Goal: Transaction & Acquisition: Download file/media

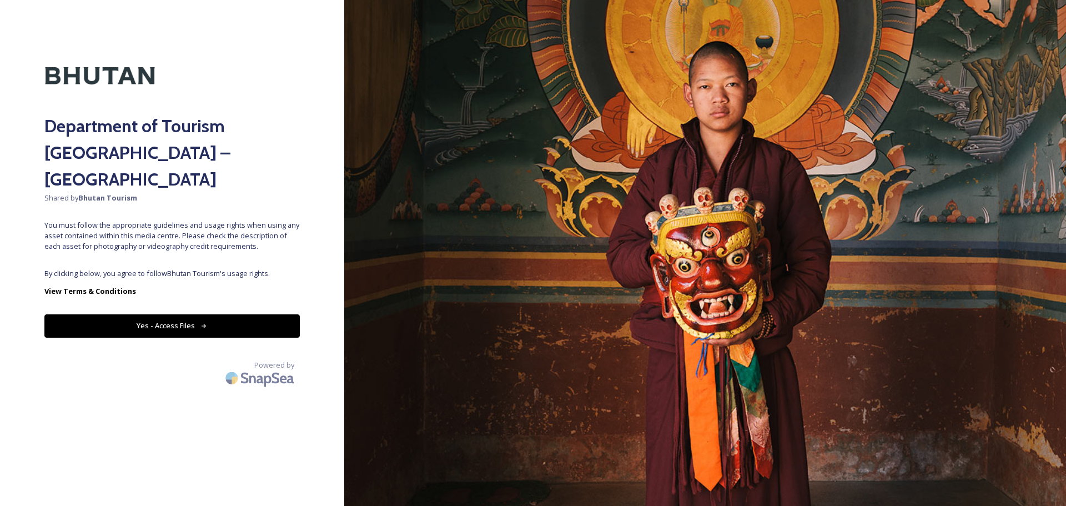
click at [200, 323] on icon at bounding box center [203, 326] width 7 height 7
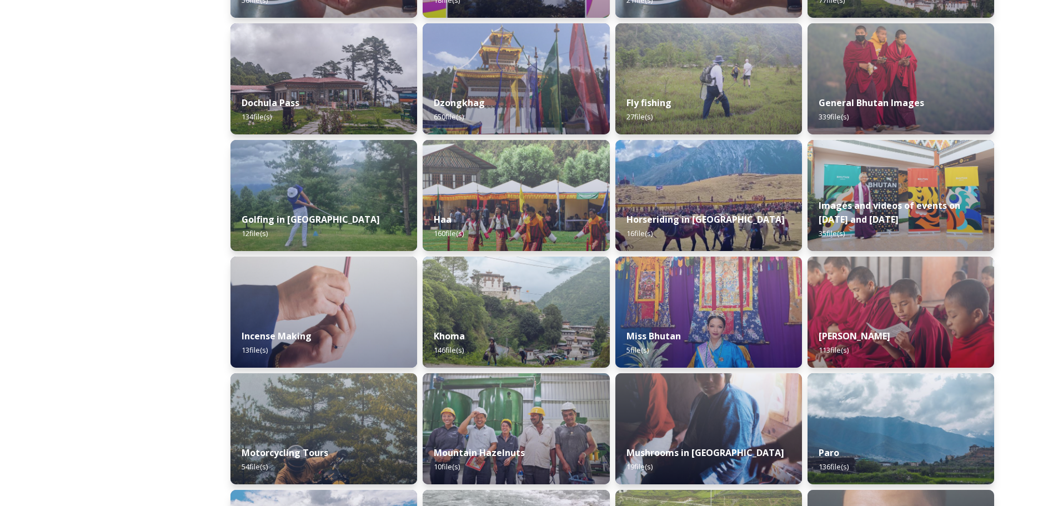
scroll to position [389, 0]
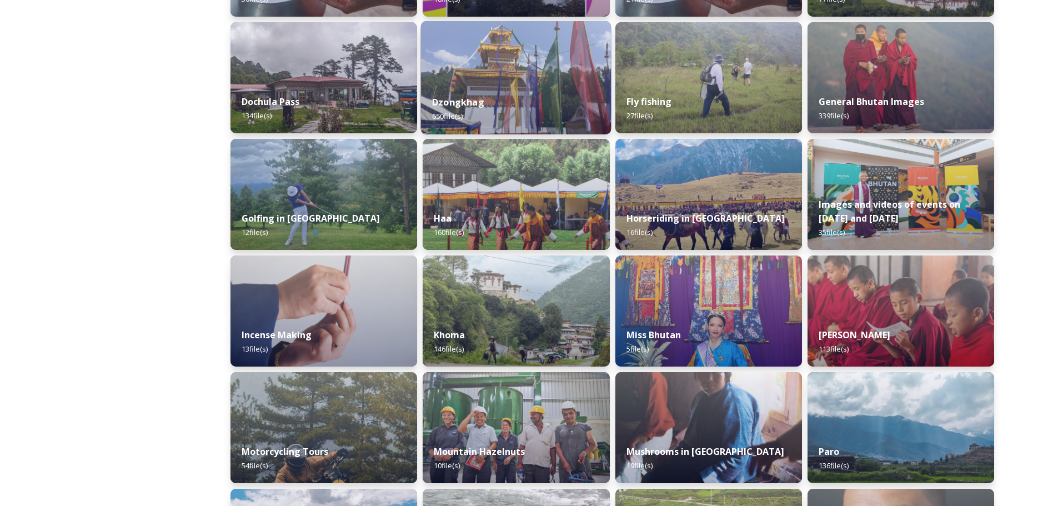
click at [489, 105] on div "Dzongkhag 650 file(s)" at bounding box center [516, 109] width 190 height 51
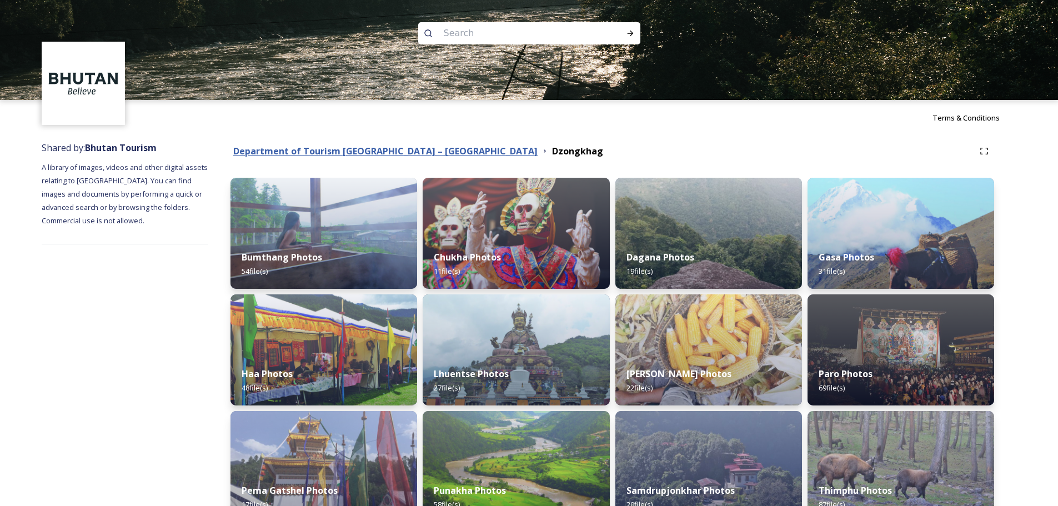
click at [435, 148] on strong "Department of Tourism [GEOGRAPHIC_DATA] – [GEOGRAPHIC_DATA]" at bounding box center [385, 151] width 304 height 12
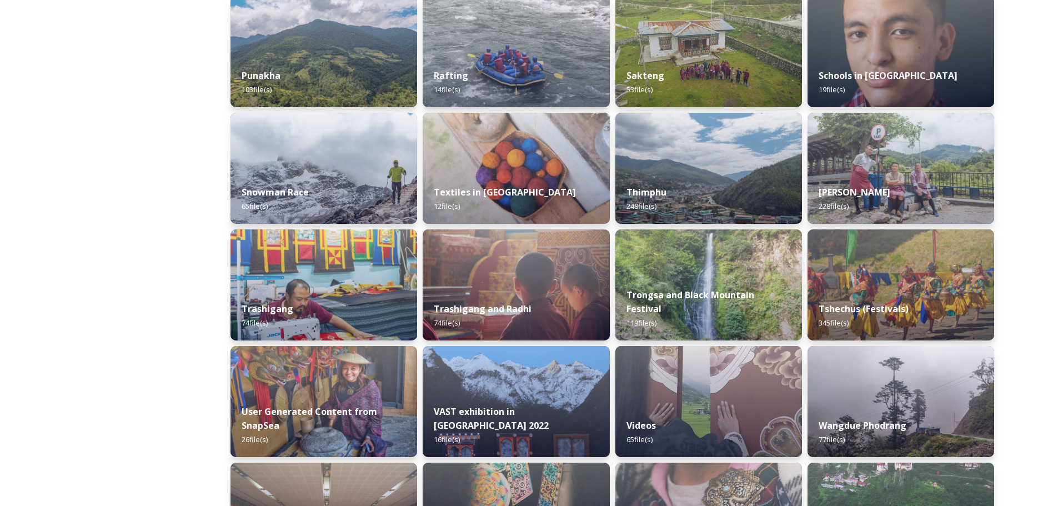
scroll to position [865, 0]
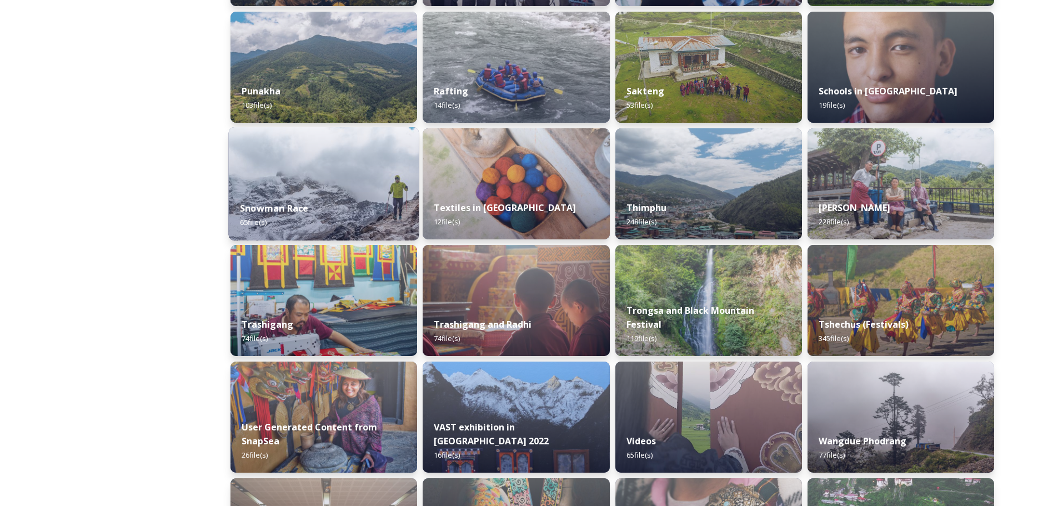
click at [325, 196] on div "Snowman Race 65 file(s)" at bounding box center [324, 215] width 190 height 51
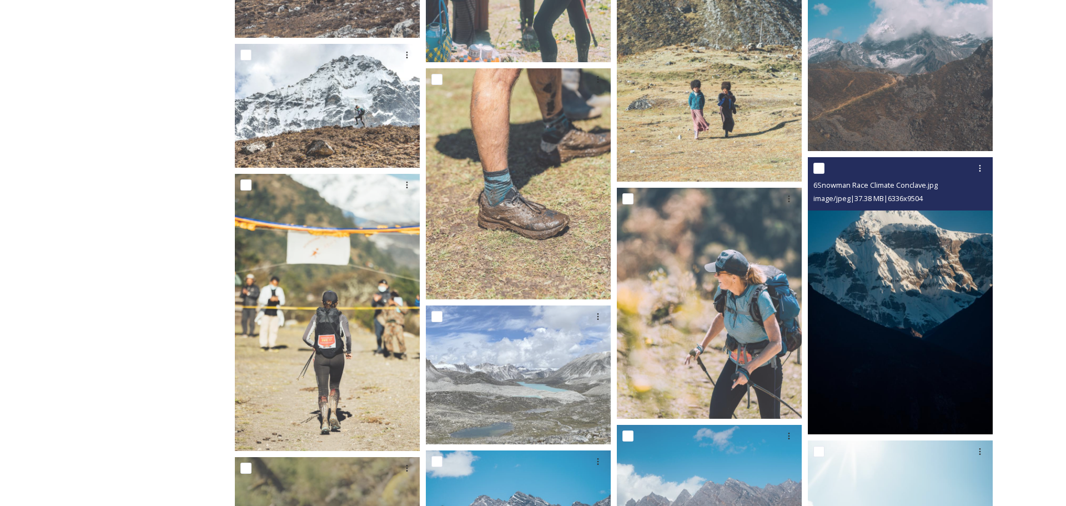
scroll to position [2109, 0]
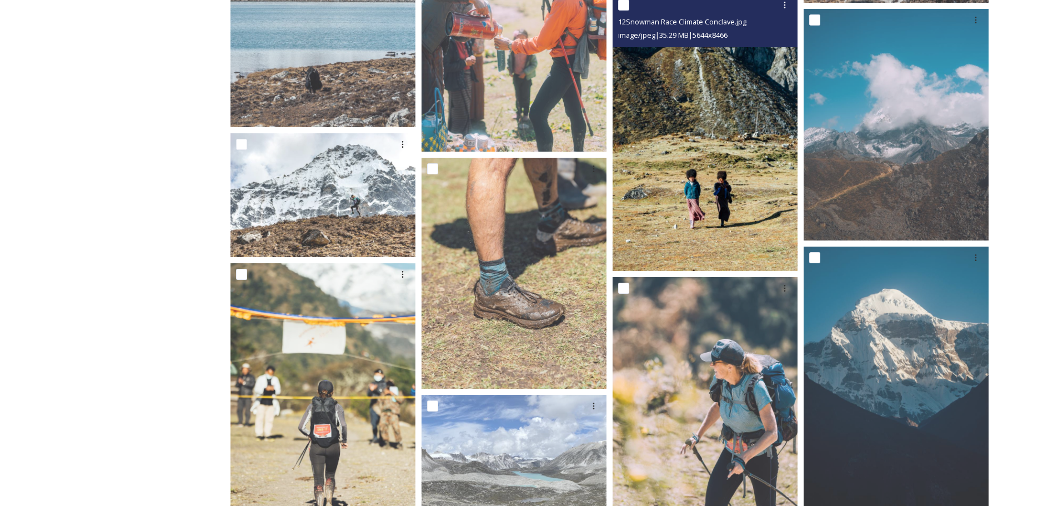
click at [717, 185] on img at bounding box center [704, 133] width 185 height 278
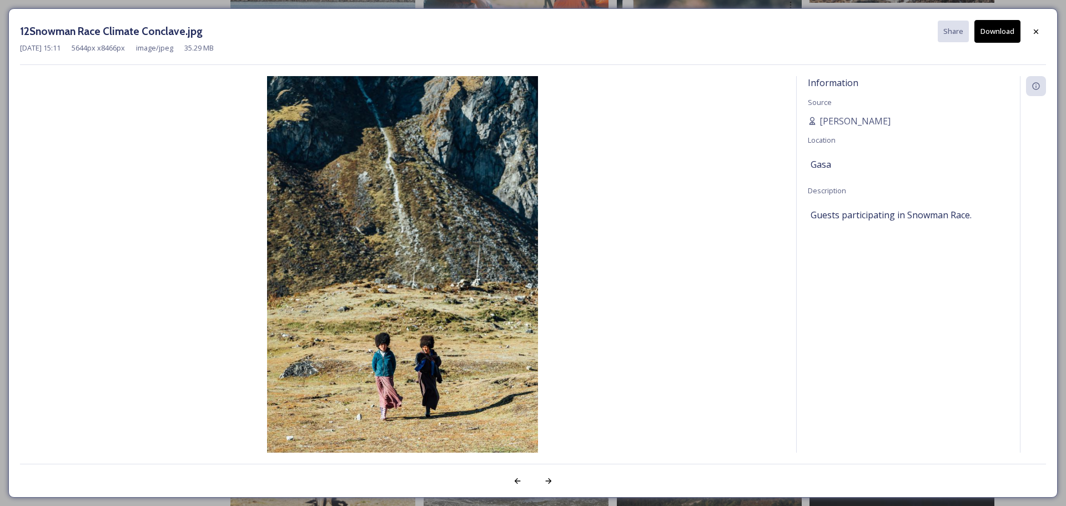
click at [996, 34] on button "Download" at bounding box center [997, 31] width 46 height 23
